Goal: Task Accomplishment & Management: Use online tool/utility

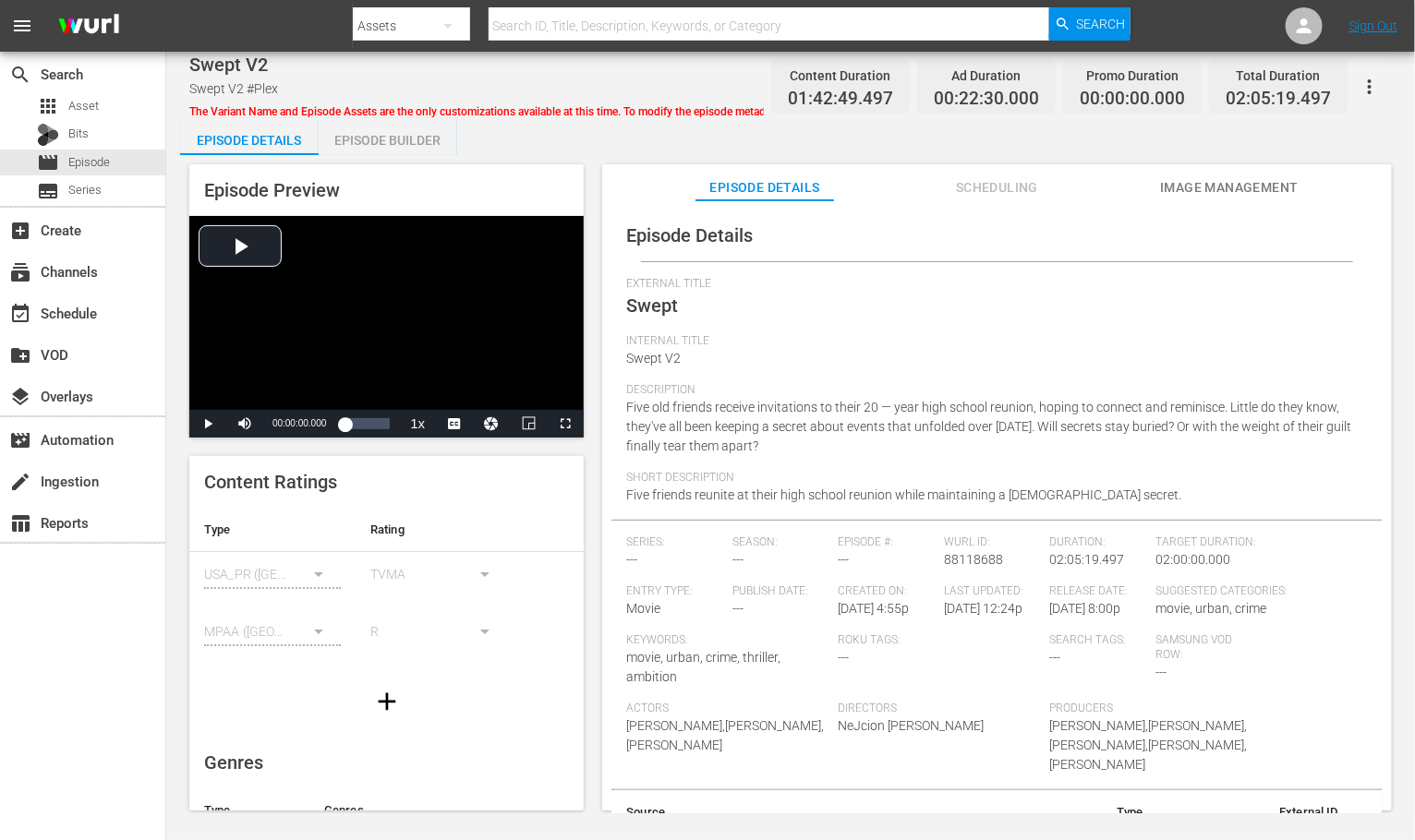
click at [997, 175] on button "Scheduling" at bounding box center [997, 183] width 139 height 37
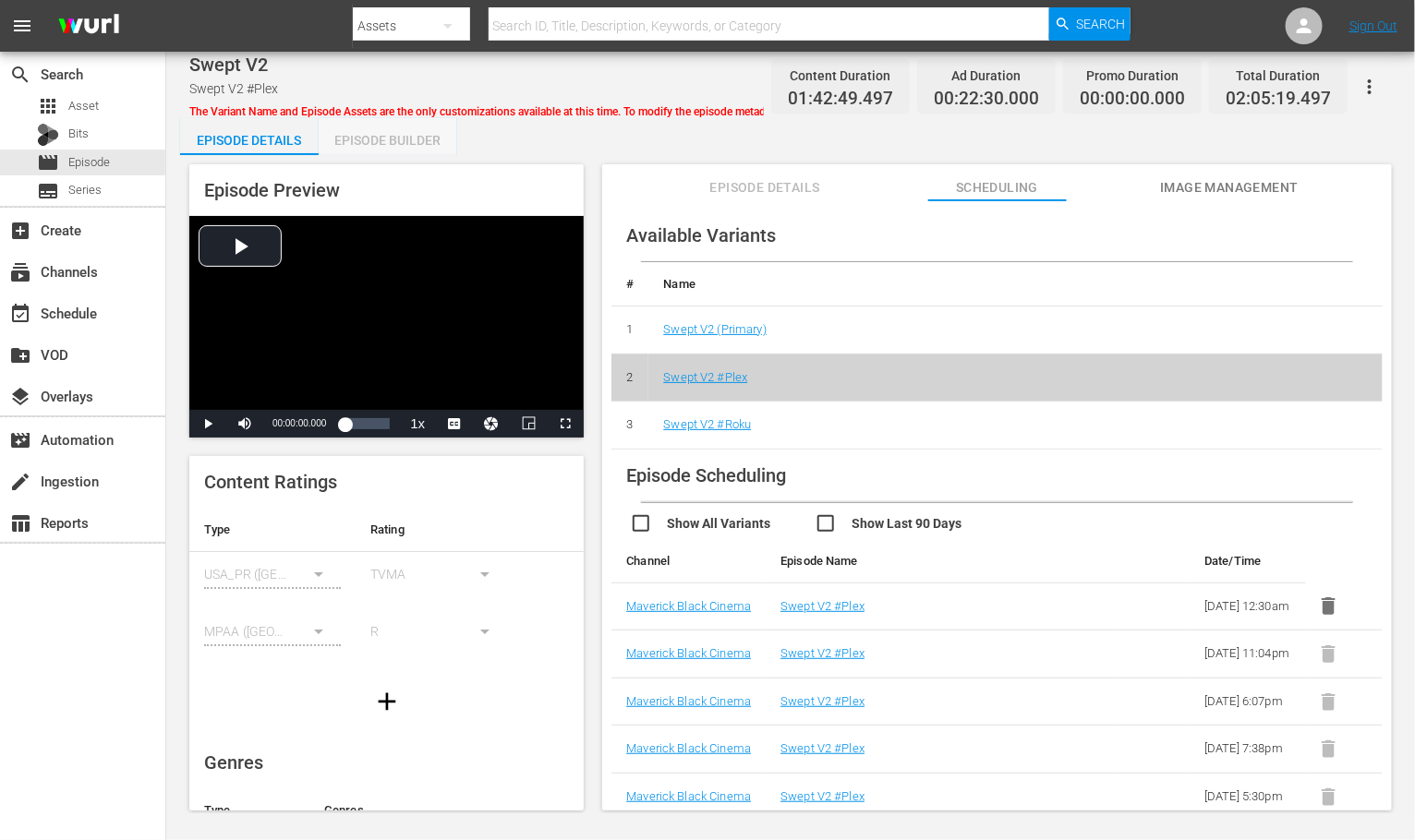
click at [430, 138] on div "Episode Builder" at bounding box center [387, 140] width 139 height 44
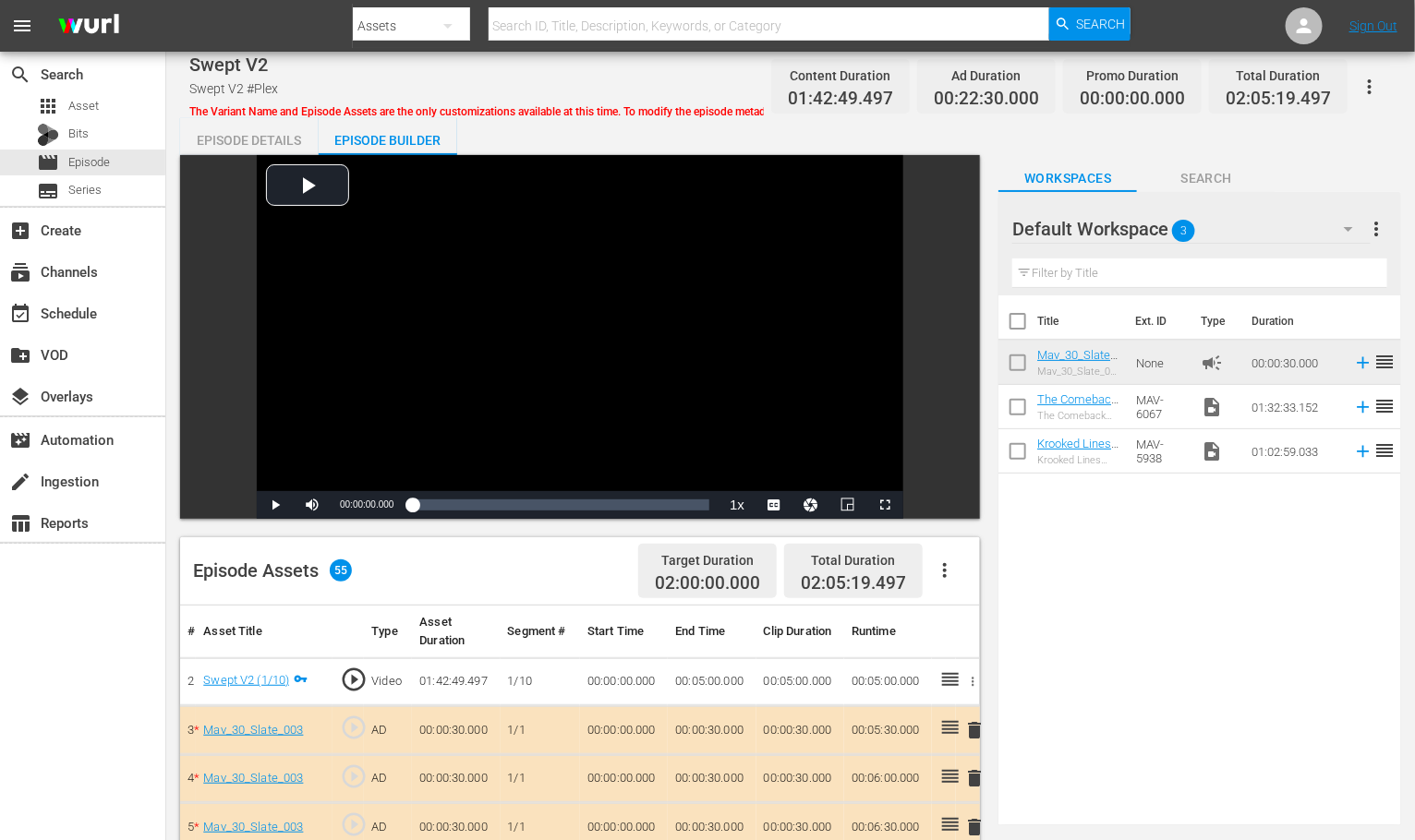
click at [278, 144] on div "Episode Details" at bounding box center [249, 140] width 139 height 44
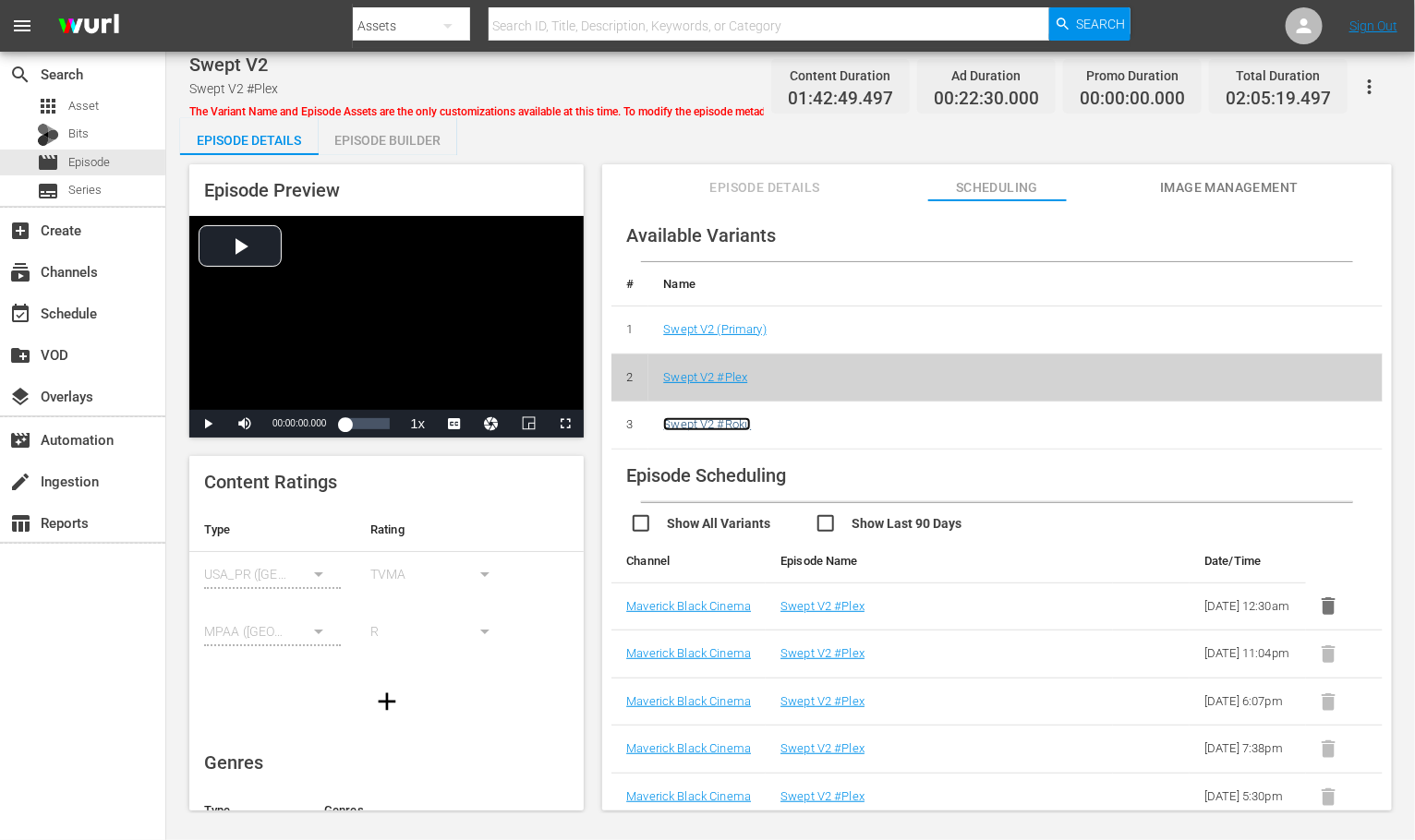
click at [749, 421] on link "Swept V2 #Roku" at bounding box center [708, 424] width 88 height 13
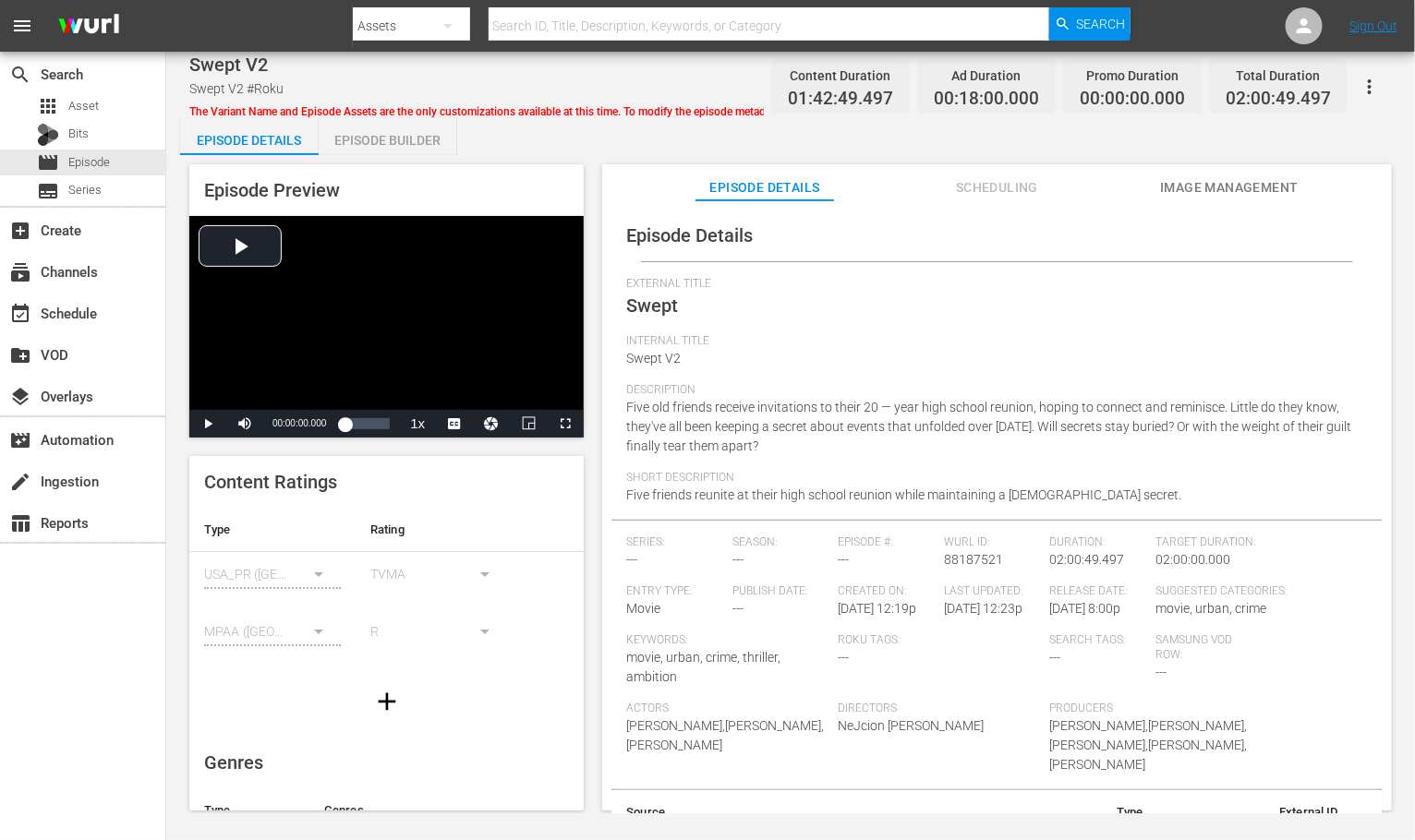
click at [370, 143] on div "Episode Builder" at bounding box center [387, 140] width 139 height 44
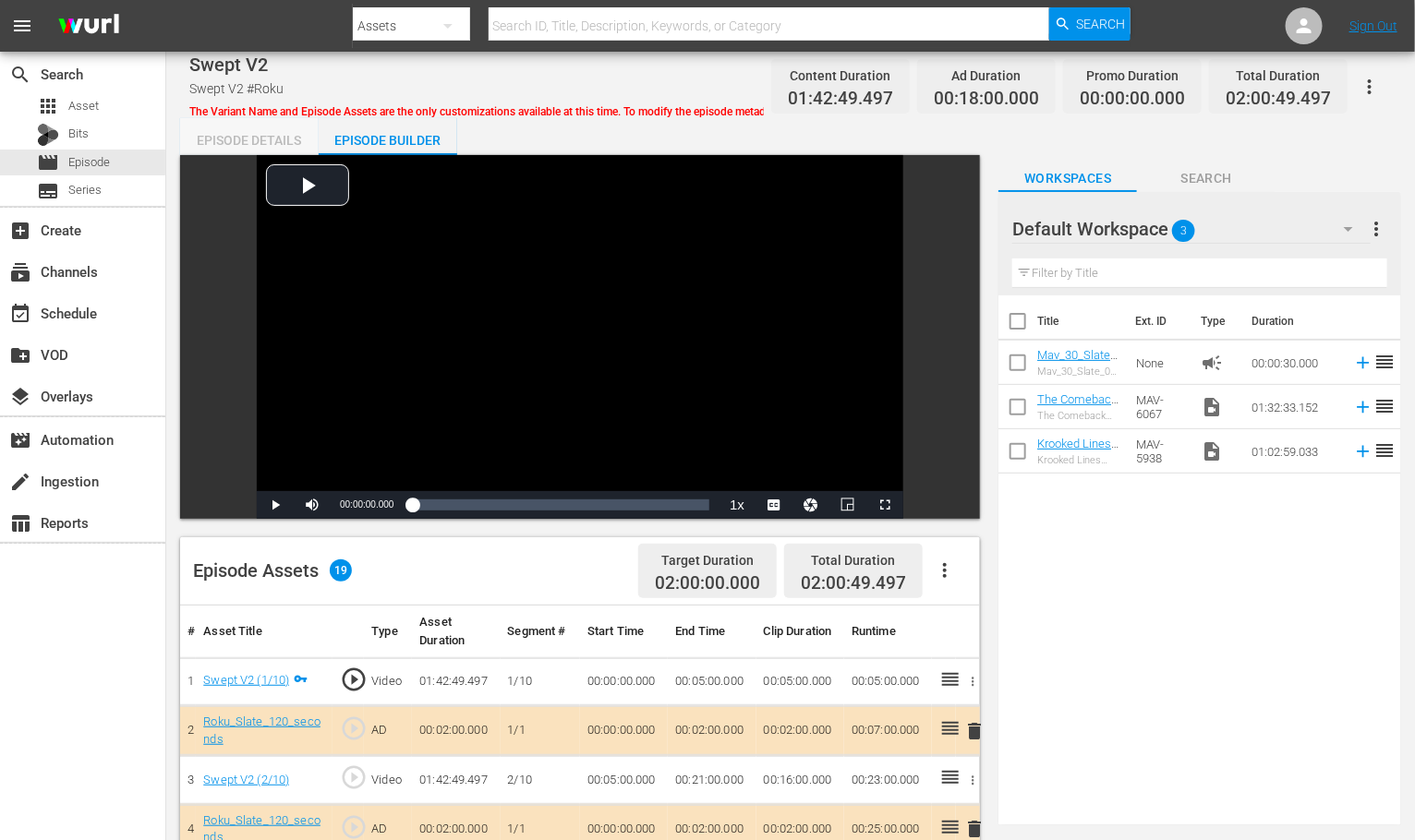
click at [227, 132] on div "Episode Details" at bounding box center [249, 140] width 139 height 44
